Goal: Use online tool/utility

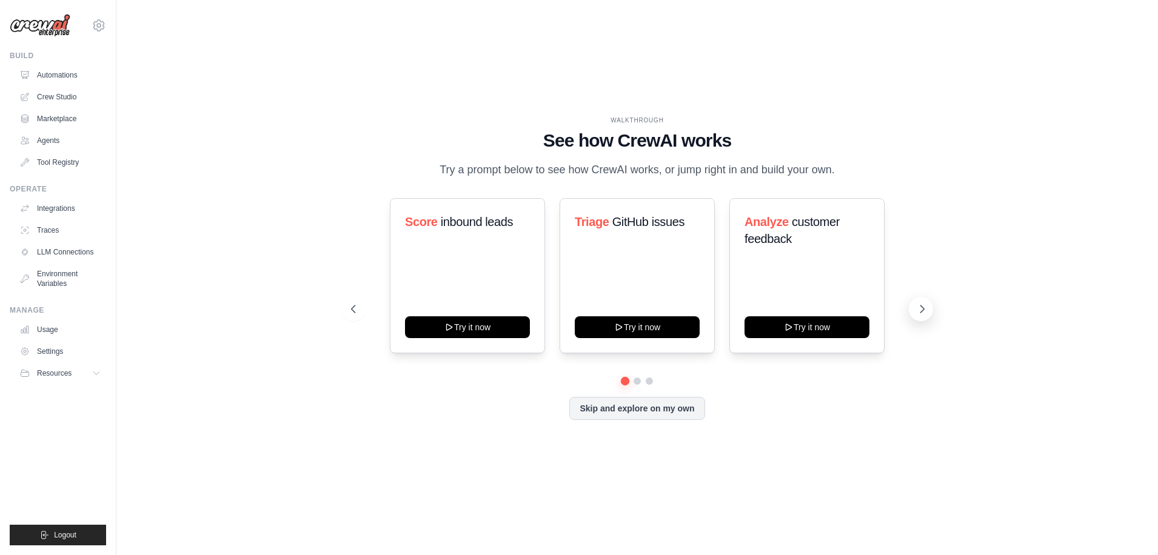
click at [922, 315] on icon at bounding box center [922, 309] width 12 height 12
click at [625, 244] on h3 "Automate social media posting" at bounding box center [637, 230] width 125 height 34
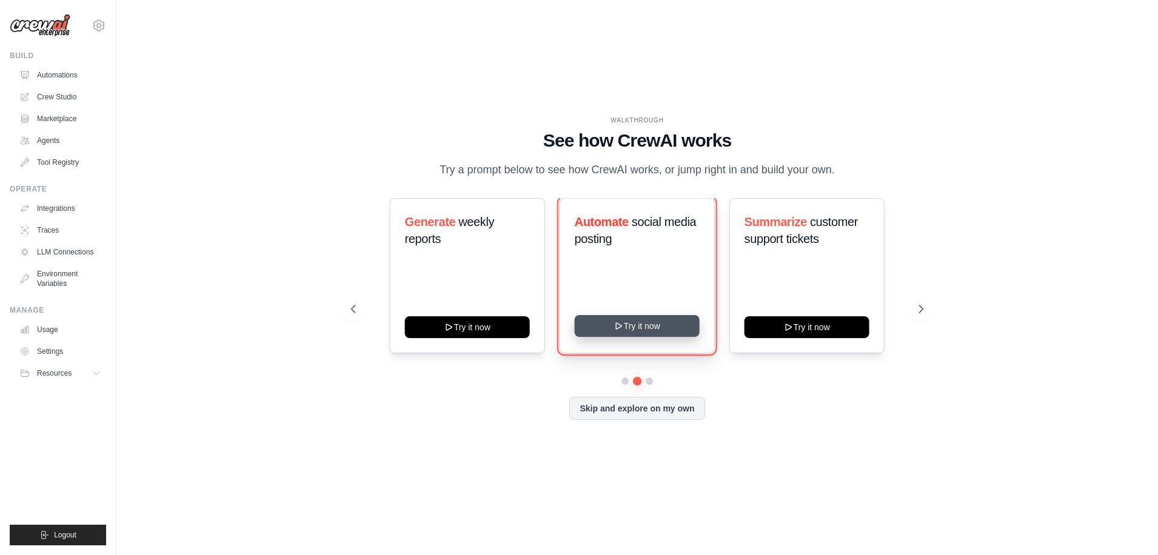
click at [666, 337] on button "Try it now" at bounding box center [637, 326] width 125 height 22
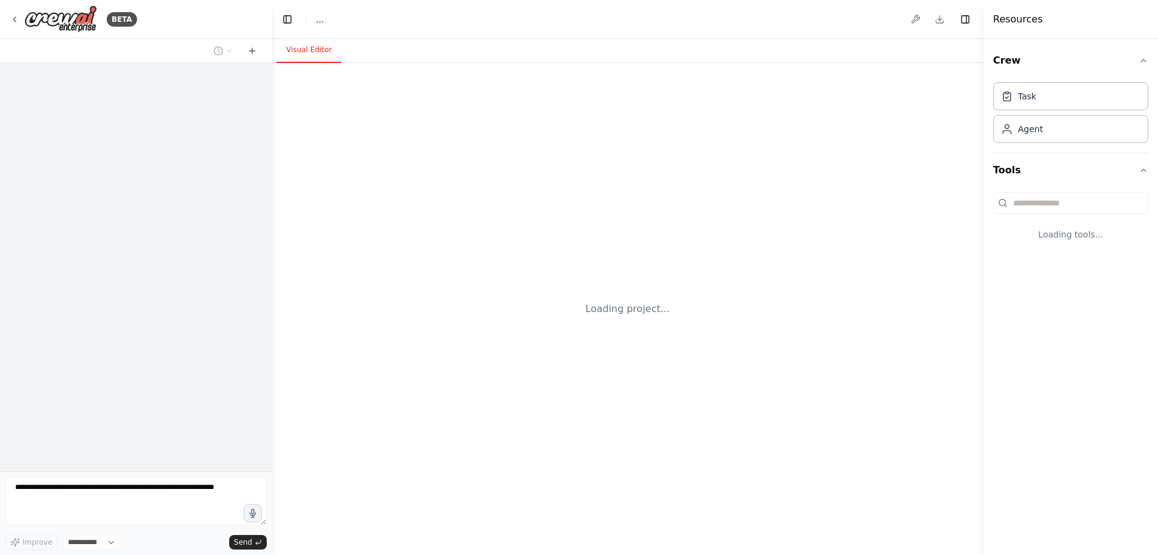
select select "****"
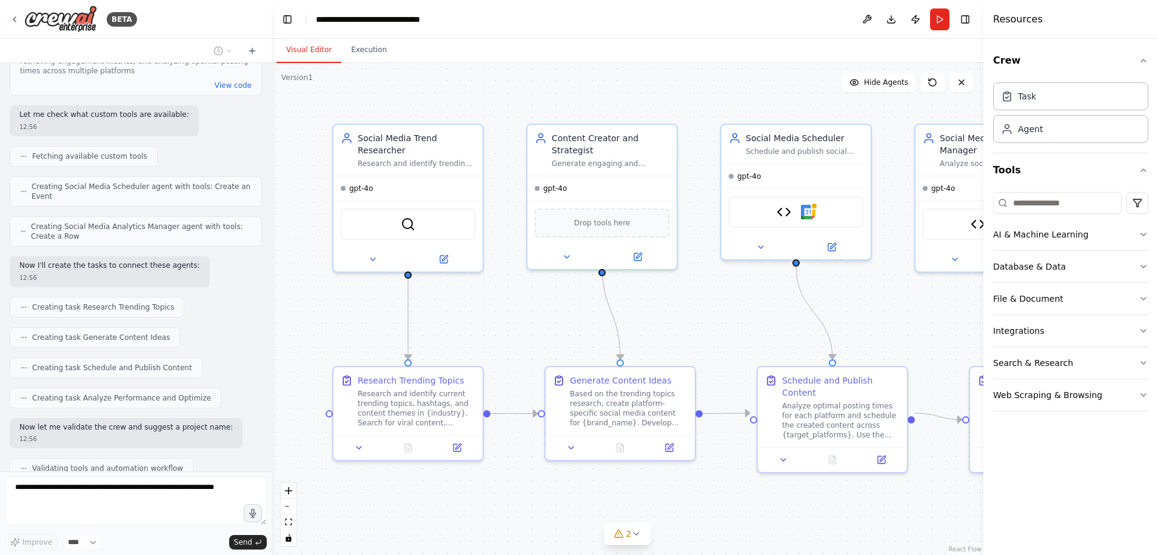
scroll to position [1155, 0]
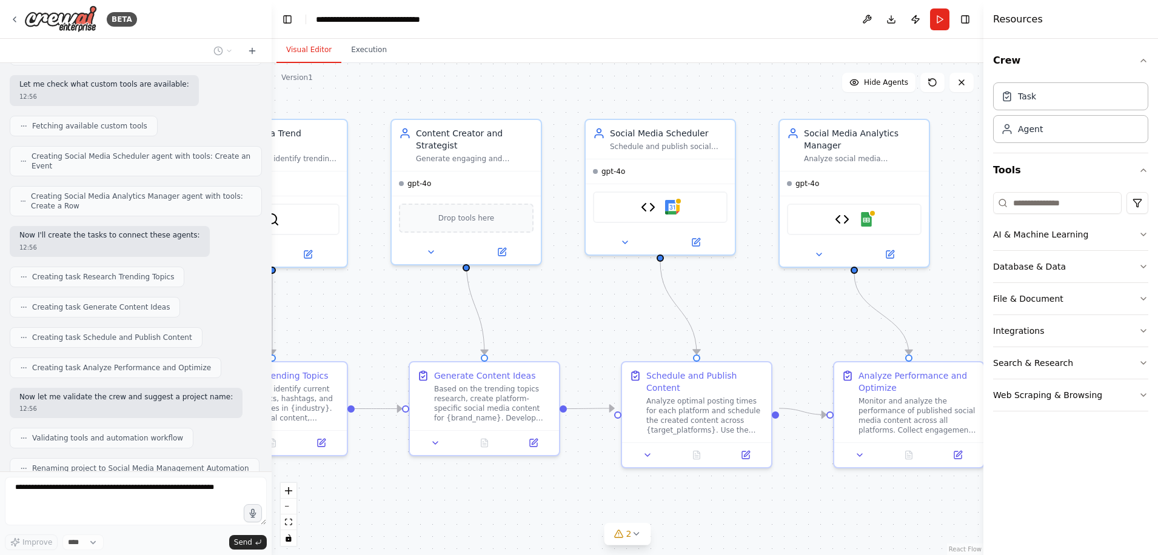
drag, startPoint x: 910, startPoint y: 329, endPoint x: 773, endPoint y: 324, distance: 137.1
click at [773, 324] on div ".deletable-edge-delete-btn { width: 20px; height: 20px; border: 0px solid #ffff…" at bounding box center [628, 309] width 712 height 492
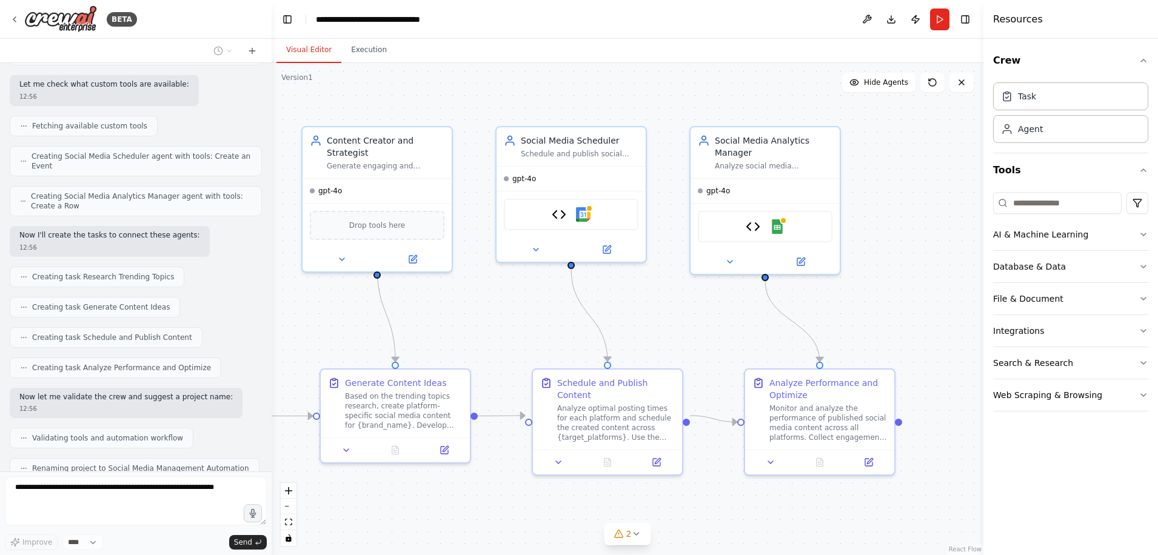
drag, startPoint x: 939, startPoint y: 314, endPoint x: 851, endPoint y: 321, distance: 88.2
click at [851, 321] on div ".deletable-edge-delete-btn { width: 20px; height: 20px; border: 0px solid #ffff…" at bounding box center [628, 309] width 712 height 492
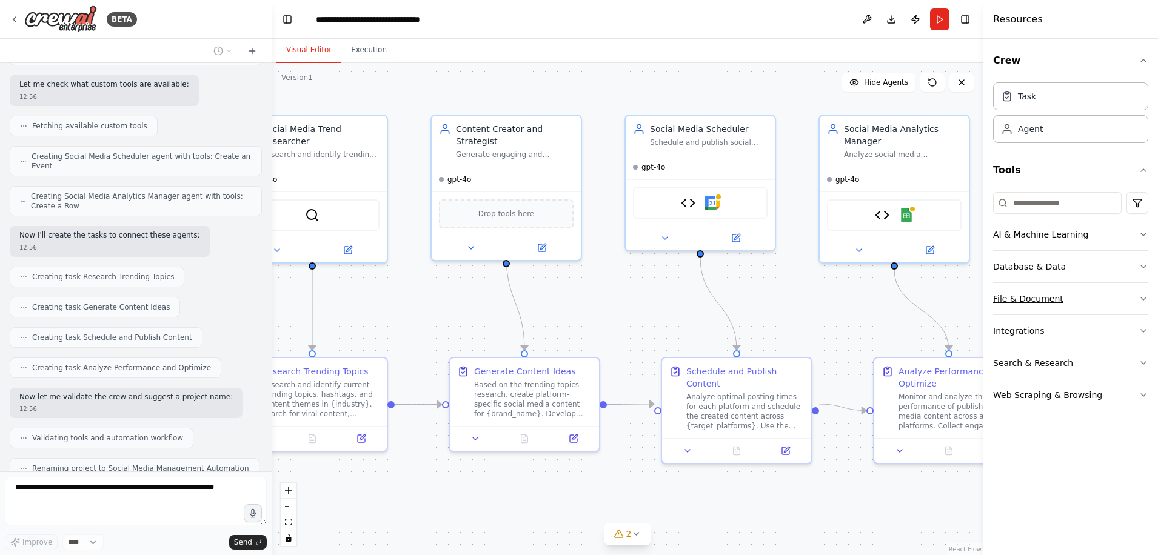
drag, startPoint x: 893, startPoint y: 318, endPoint x: 1022, endPoint y: 307, distance: 129.7
click at [1022, 307] on div "BETA Create a crew that schedules and publishes social media content across mul…" at bounding box center [579, 277] width 1158 height 555
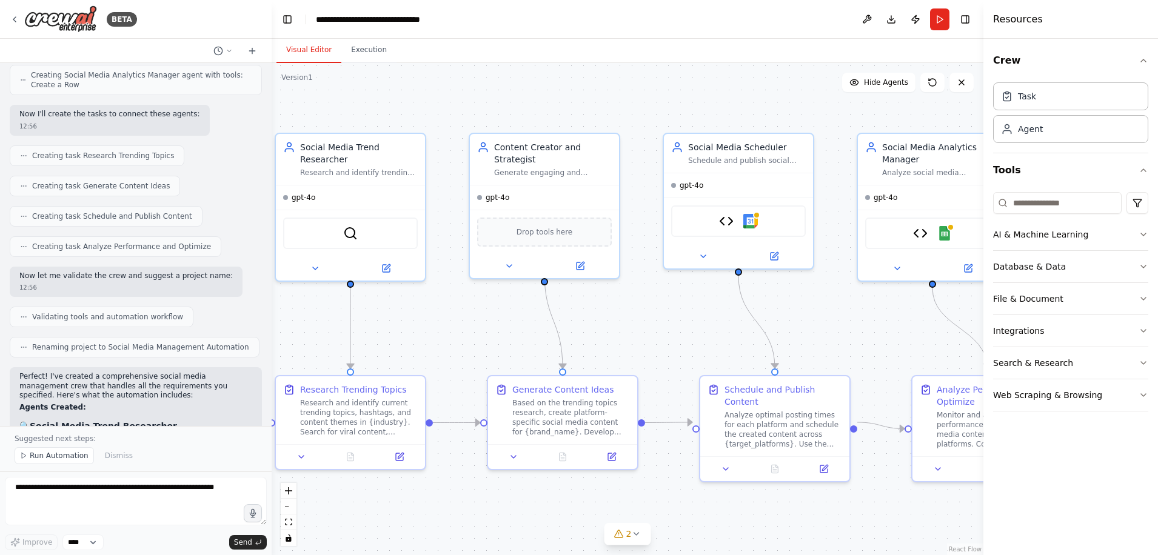
drag, startPoint x: 852, startPoint y: 314, endPoint x: 890, endPoint y: 332, distance: 42.3
click at [890, 332] on div ".deletable-edge-delete-btn { width: 20px; height: 20px; border: 0px solid #ffff…" at bounding box center [628, 309] width 712 height 492
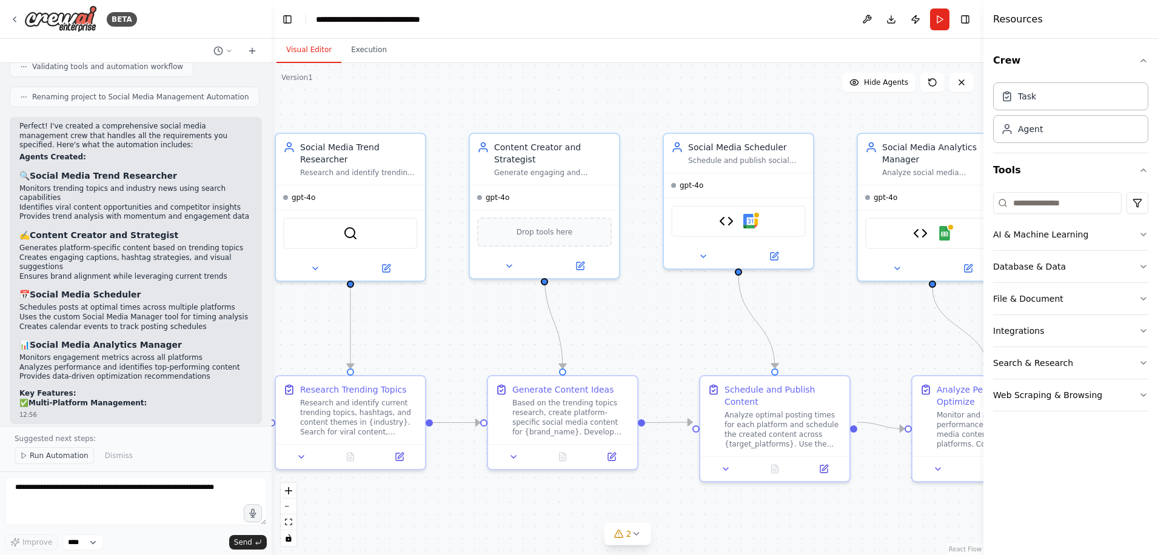
click at [78, 457] on span "Run Automation" at bounding box center [59, 456] width 59 height 10
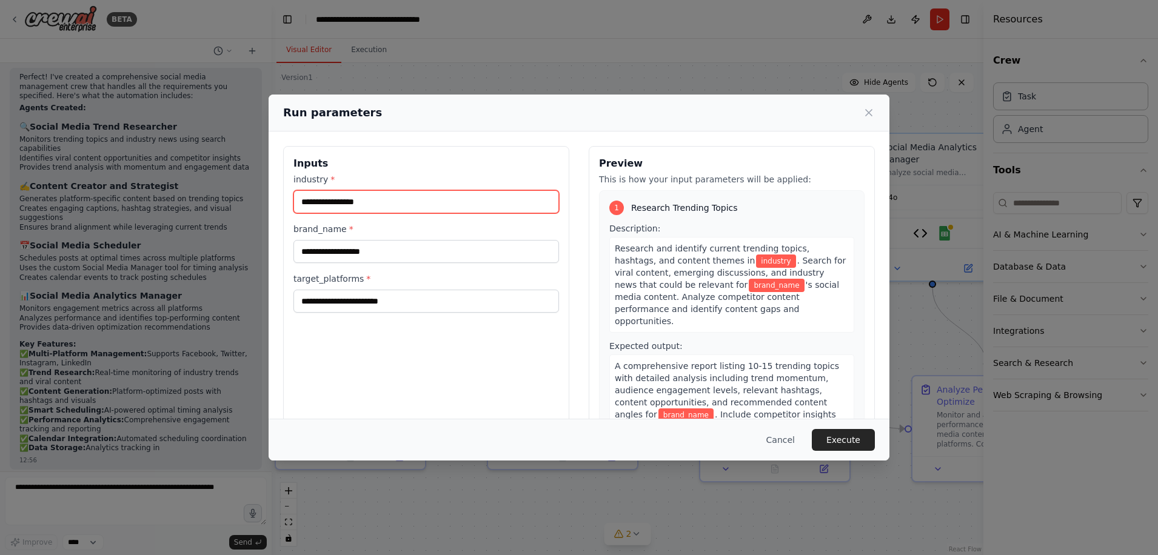
click at [412, 195] on input "industry *" at bounding box center [426, 201] width 266 height 23
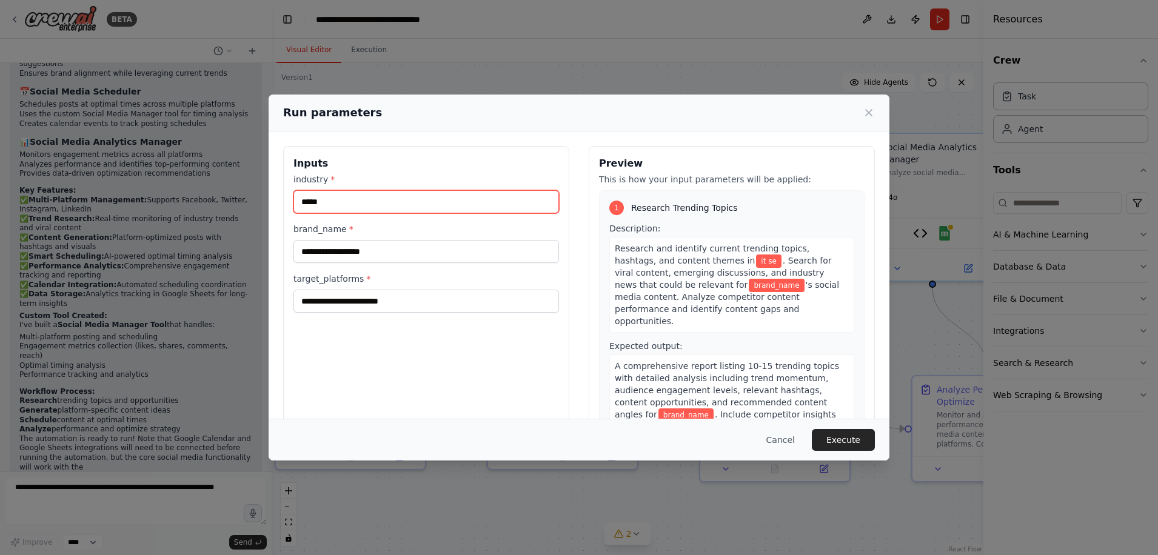
scroll to position [1739, 0]
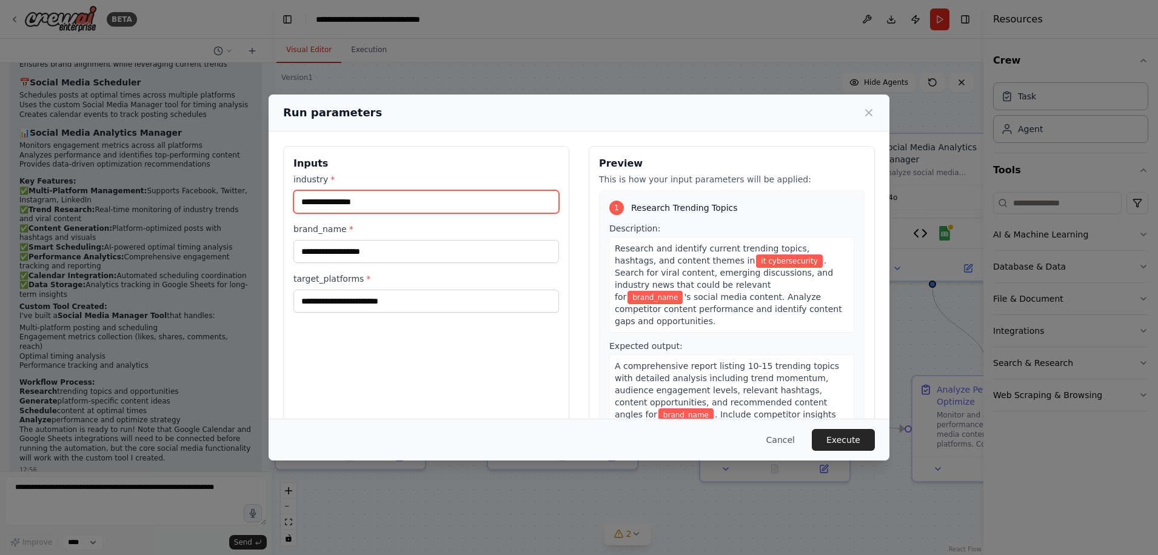
type input "**********"
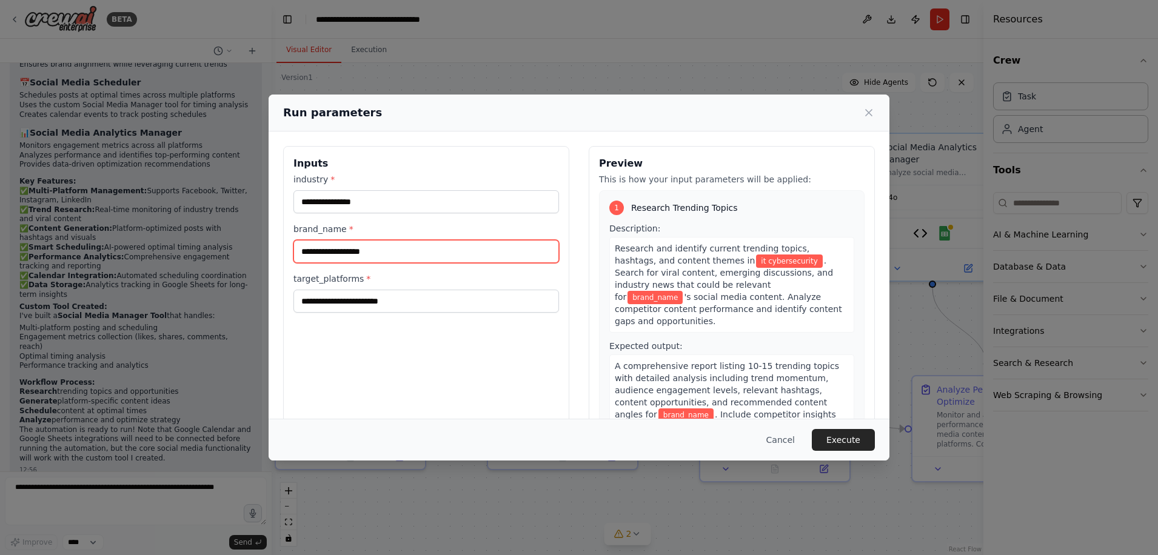
click at [403, 249] on input "brand_name *" at bounding box center [426, 251] width 266 height 23
type input "*****"
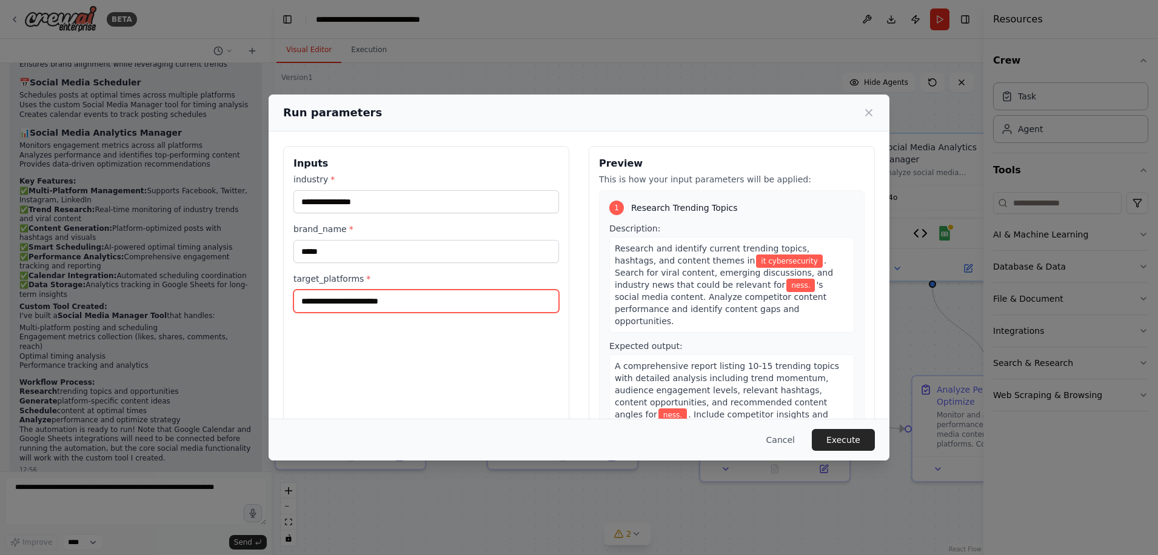
click at [403, 307] on input "target_platforms *" at bounding box center [426, 301] width 266 height 23
type input "*********"
click at [853, 441] on button "Execute" at bounding box center [843, 440] width 63 height 22
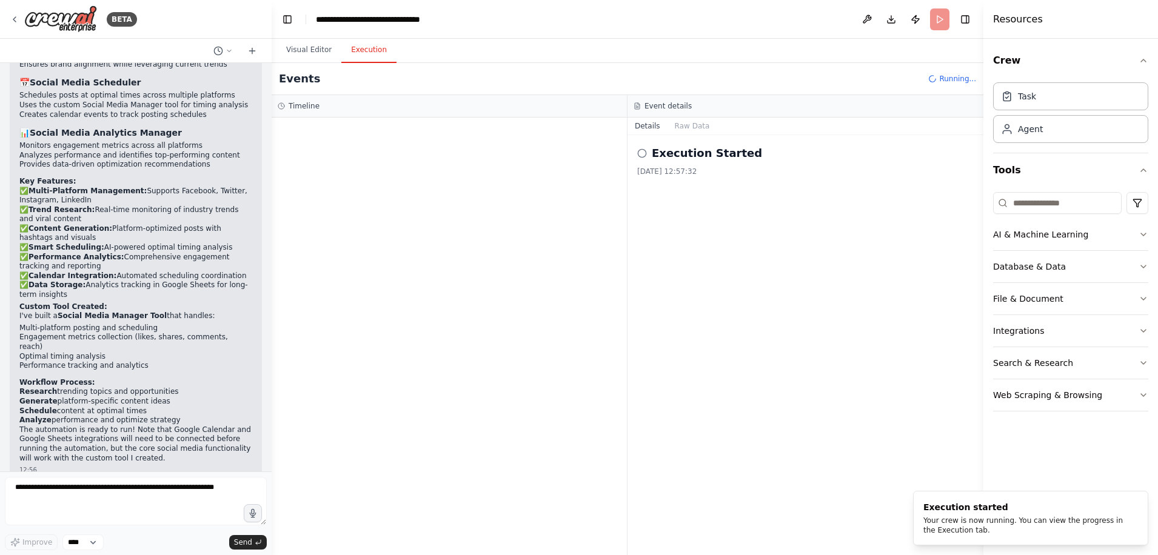
click at [361, 47] on button "Execution" at bounding box center [368, 50] width 55 height 25
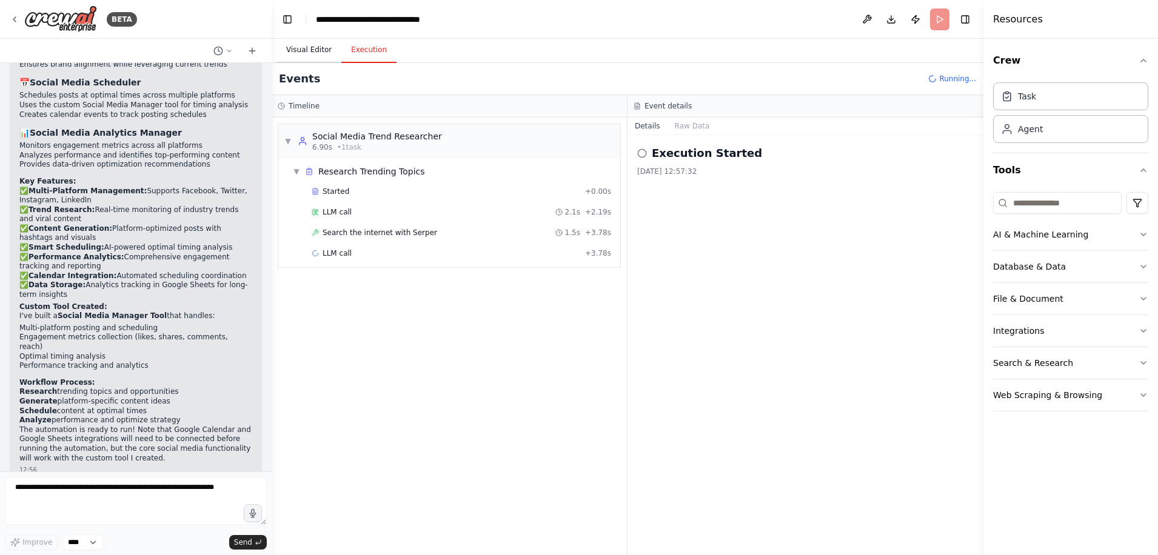
click at [303, 45] on button "Visual Editor" at bounding box center [309, 50] width 65 height 25
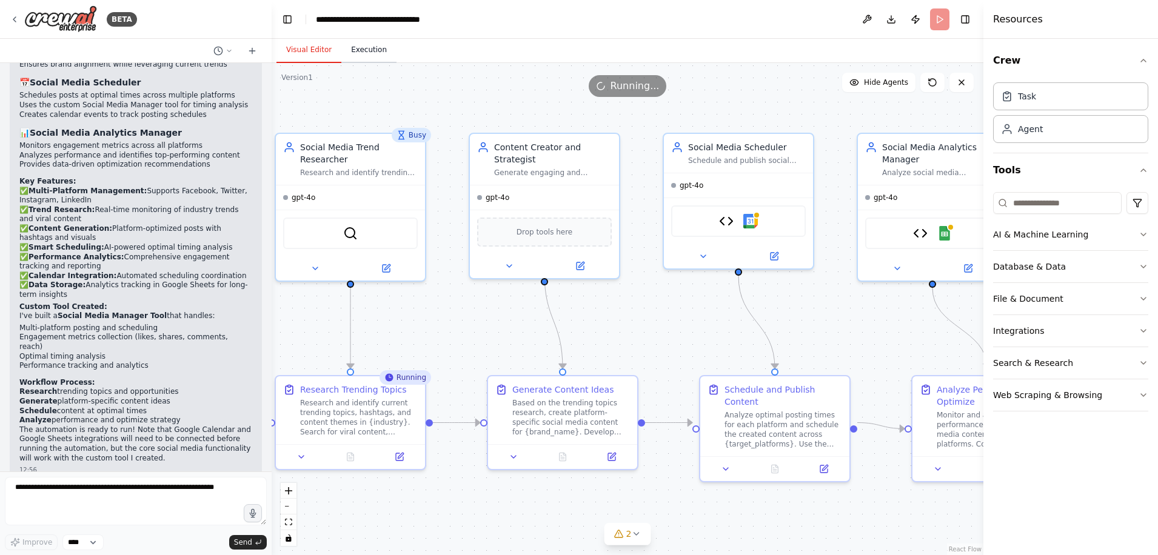
click at [378, 55] on button "Execution" at bounding box center [368, 50] width 55 height 25
